Goal: Check status: Check status

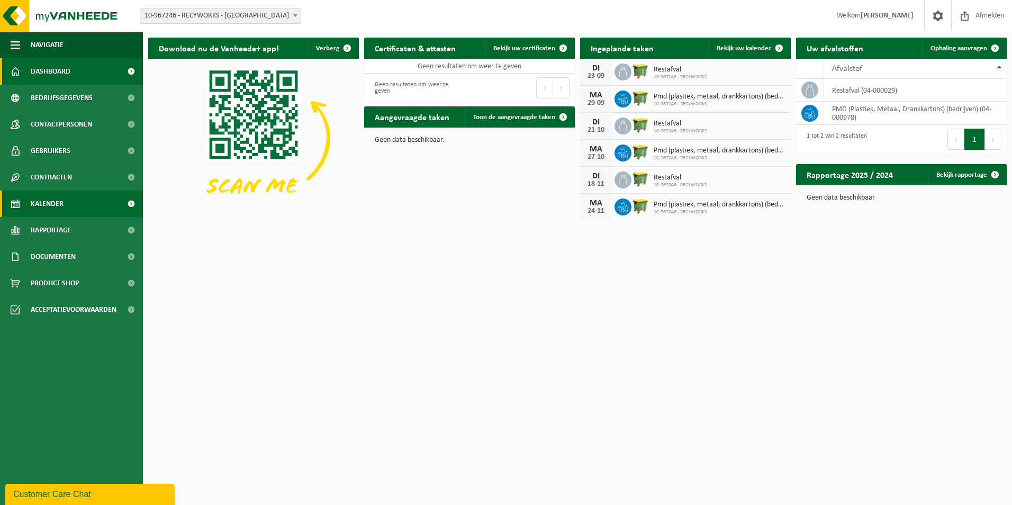
click at [58, 206] on span "Kalender" at bounding box center [47, 203] width 33 height 26
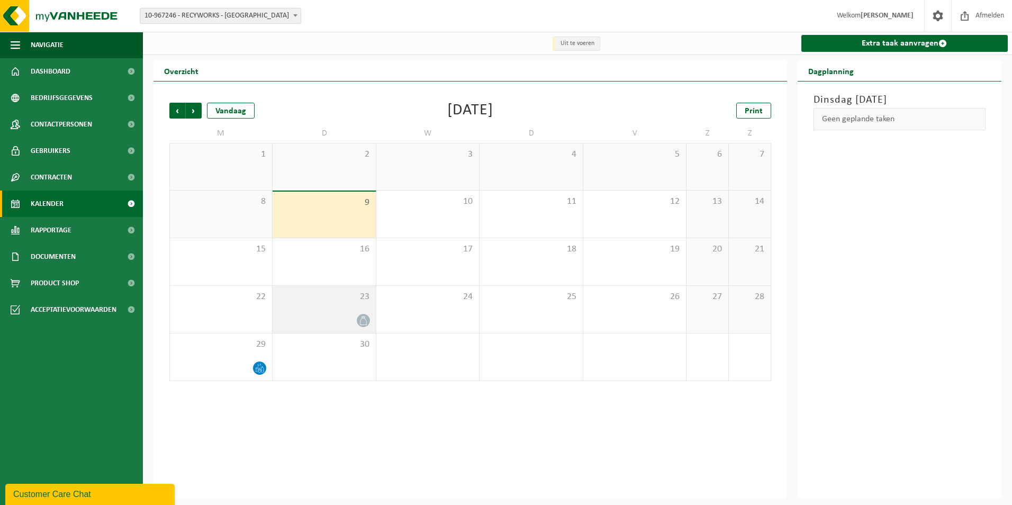
click at [364, 323] on icon at bounding box center [363, 320] width 9 height 9
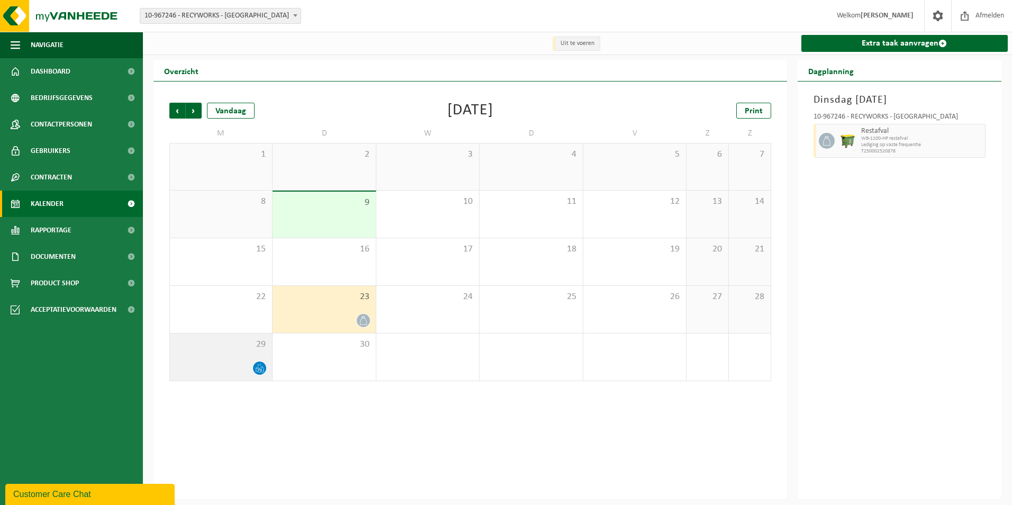
click at [246, 371] on div at bounding box center [221, 368] width 92 height 14
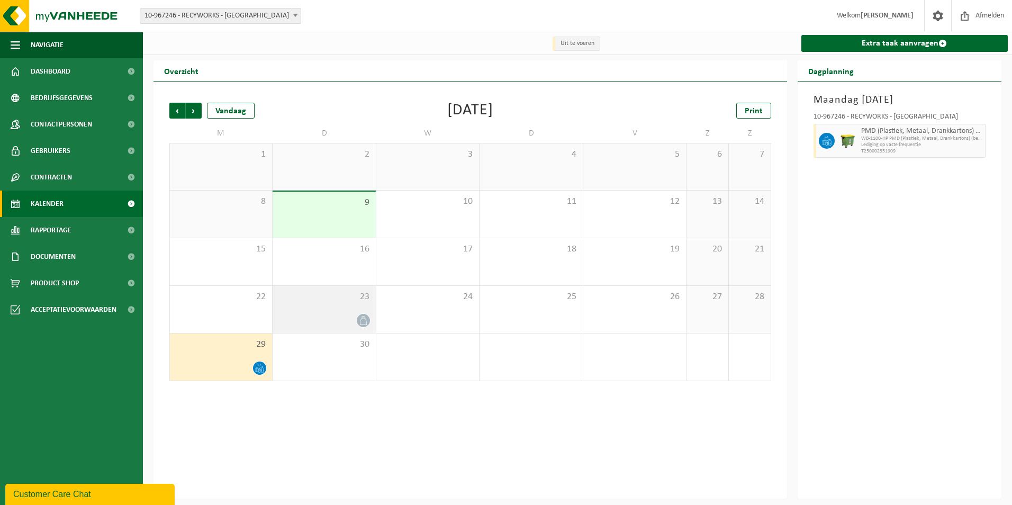
click at [335, 313] on div "23" at bounding box center [323, 309] width 103 height 47
